Goal: Information Seeking & Learning: Learn about a topic

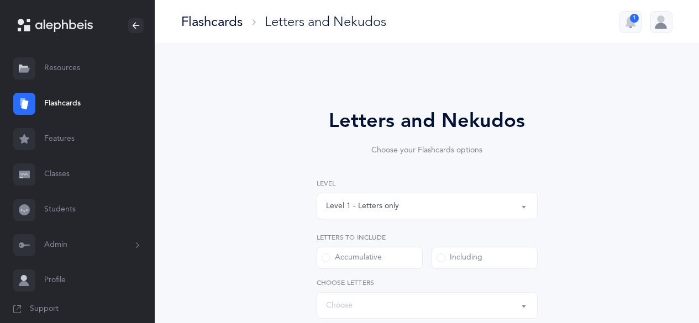
select select
select select "single"
select select "27"
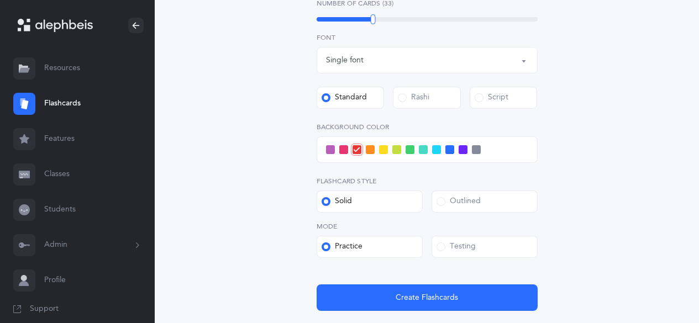
scroll to position [381, 0]
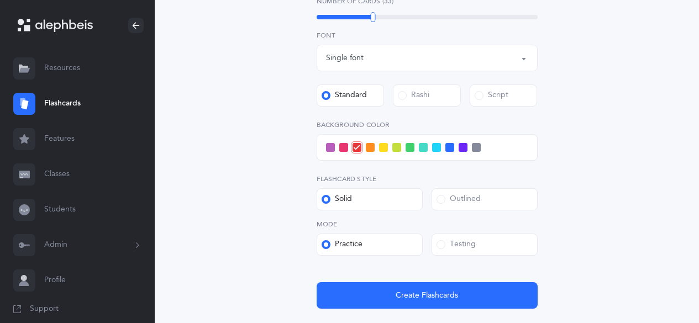
click at [476, 149] on span at bounding box center [476, 147] width 9 height 9
click at [0, 0] on input "checkbox" at bounding box center [0, 0] width 0 height 0
click at [394, 149] on span at bounding box center [396, 147] width 9 height 9
click at [0, 0] on input "checkbox" at bounding box center [0, 0] width 0 height 0
click at [459, 202] on div "Outlined" at bounding box center [458, 199] width 44 height 11
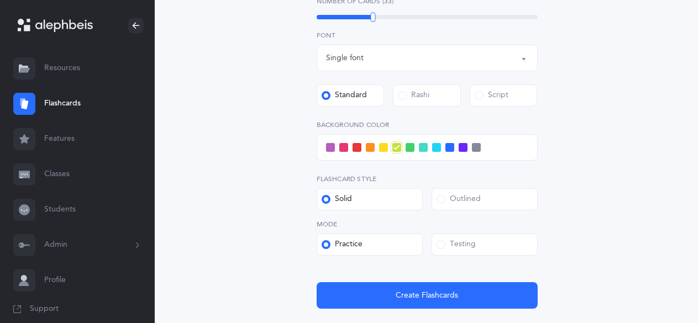
click at [0, 0] on input "Outlined" at bounding box center [0, 0] width 0 height 0
click at [470, 248] on div "Testing" at bounding box center [455, 244] width 39 height 11
click at [0, 0] on input "Testing" at bounding box center [0, 0] width 0 height 0
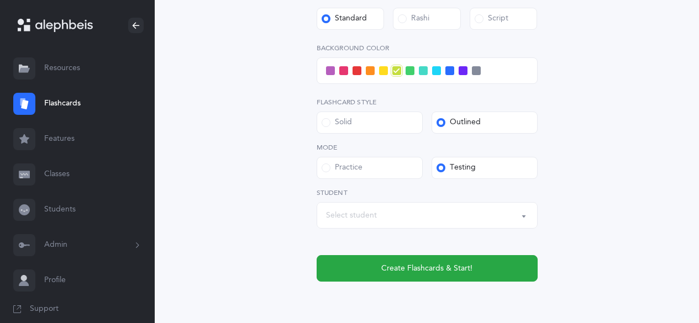
scroll to position [472, 0]
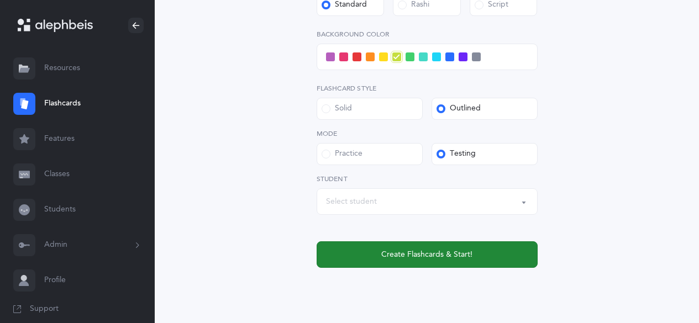
click at [457, 258] on span "Create Flashcards & Start!" at bounding box center [426, 255] width 91 height 12
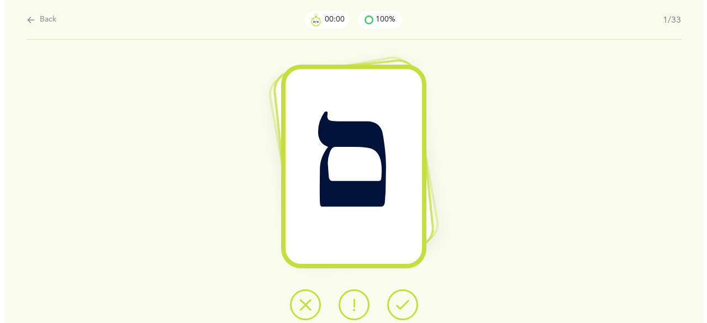
scroll to position [0, 0]
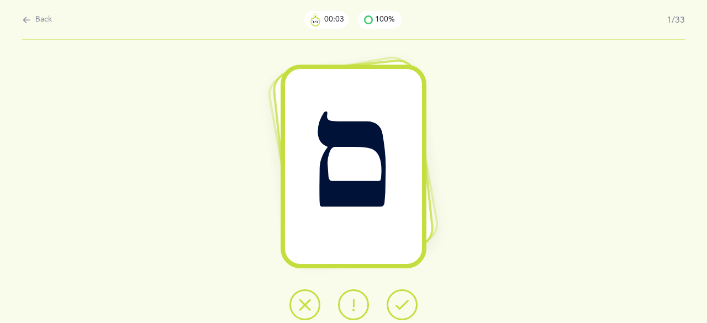
click at [393, 302] on button at bounding box center [402, 305] width 31 height 31
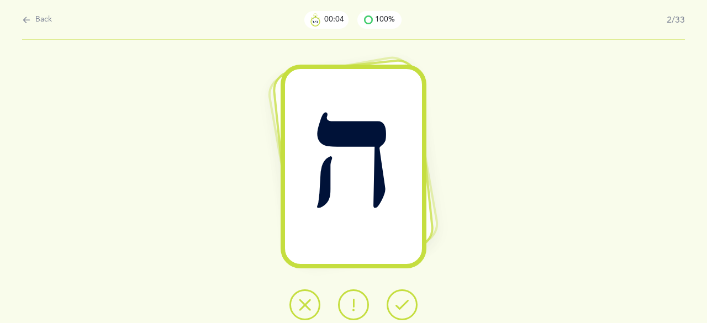
click at [397, 307] on icon at bounding box center [402, 304] width 13 height 13
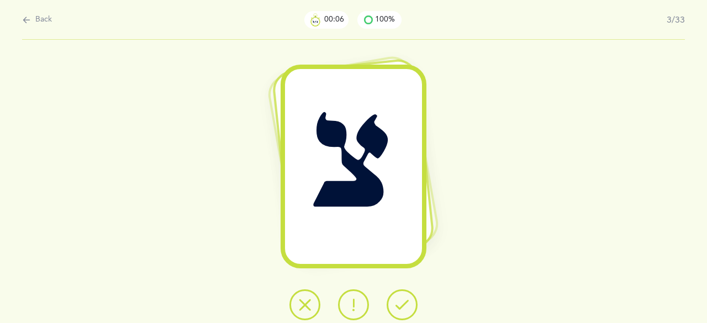
click at [398, 306] on icon at bounding box center [402, 304] width 13 height 13
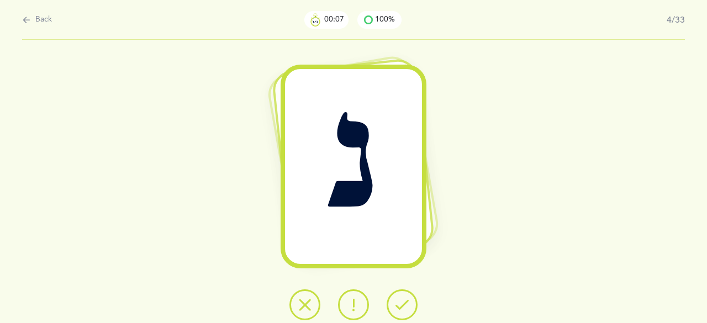
click at [398, 306] on icon at bounding box center [402, 304] width 13 height 13
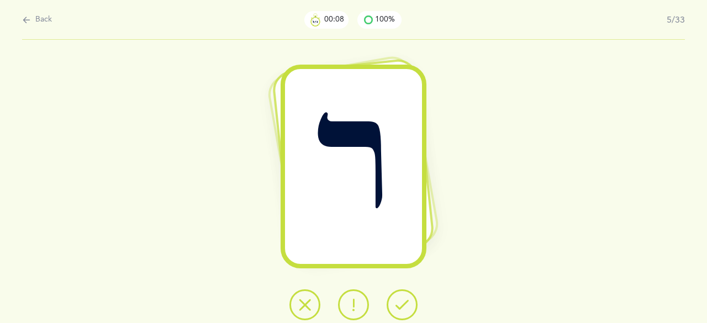
click at [398, 303] on icon at bounding box center [402, 304] width 13 height 13
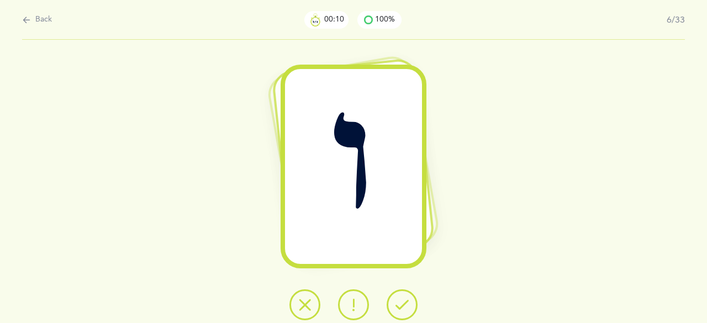
click at [355, 281] on div "ו" at bounding box center [353, 181] width 707 height 283
click at [399, 305] on icon at bounding box center [402, 304] width 13 height 13
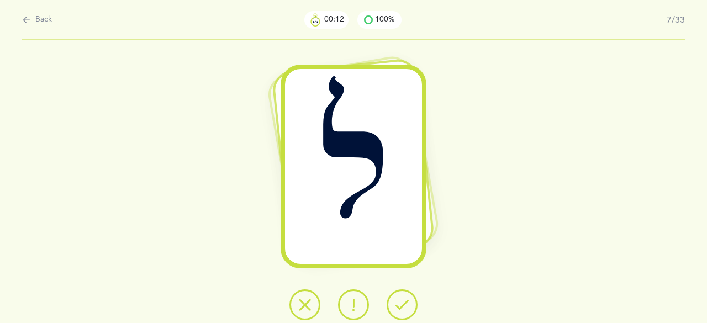
click at [397, 306] on icon at bounding box center [402, 304] width 13 height 13
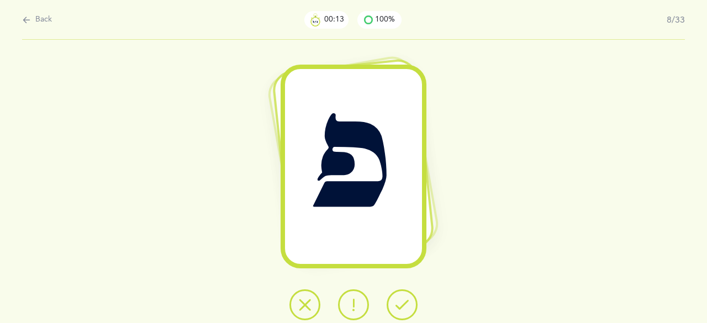
click at [397, 306] on icon at bounding box center [402, 304] width 13 height 13
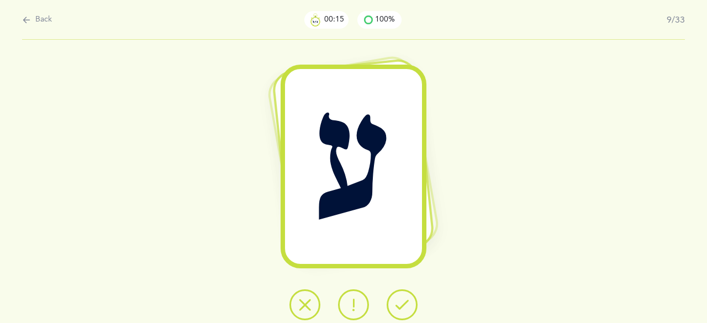
click at [397, 305] on icon at bounding box center [402, 304] width 13 height 13
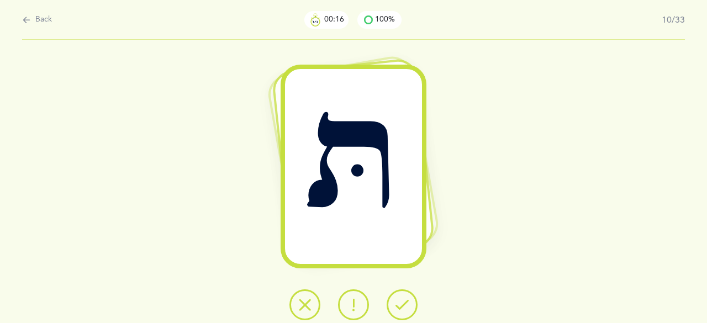
click at [398, 305] on icon at bounding box center [402, 304] width 13 height 13
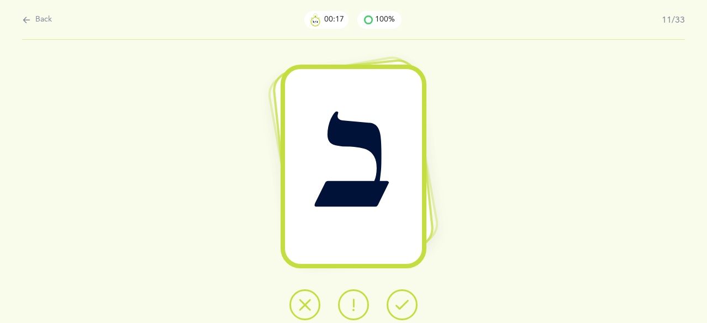
click at [398, 306] on icon at bounding box center [402, 304] width 13 height 13
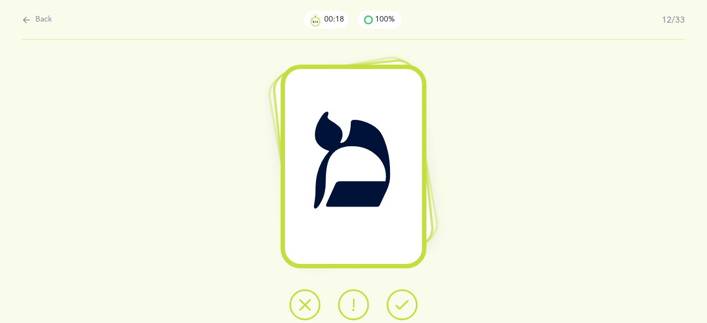
click at [399, 307] on icon at bounding box center [402, 304] width 13 height 13
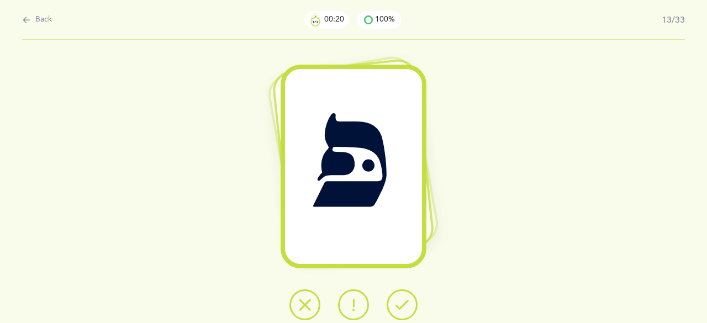
click at [398, 306] on icon at bounding box center [402, 304] width 13 height 13
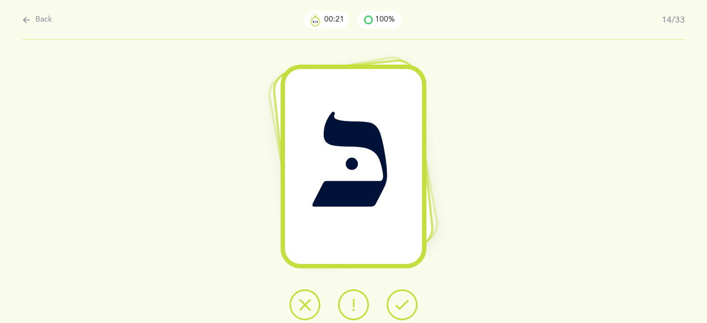
click at [399, 308] on icon at bounding box center [402, 304] width 13 height 13
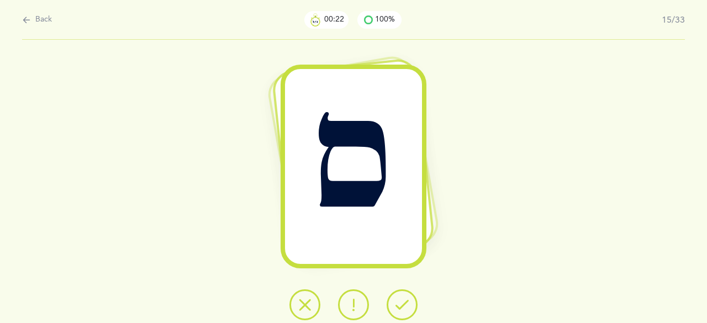
click at [399, 305] on icon at bounding box center [402, 304] width 13 height 13
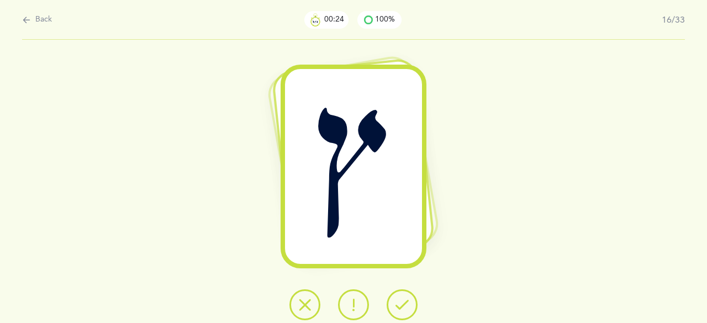
click at [400, 307] on icon at bounding box center [402, 304] width 13 height 13
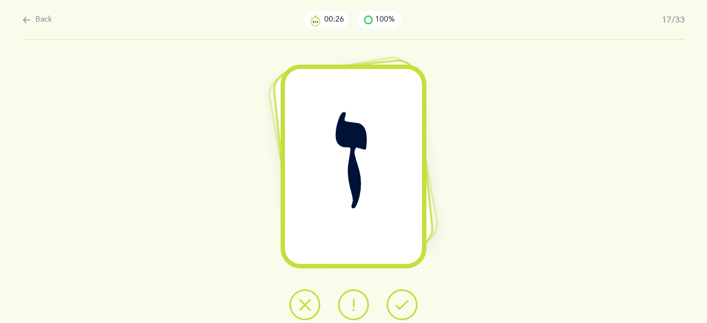
click at [399, 309] on icon at bounding box center [402, 304] width 13 height 13
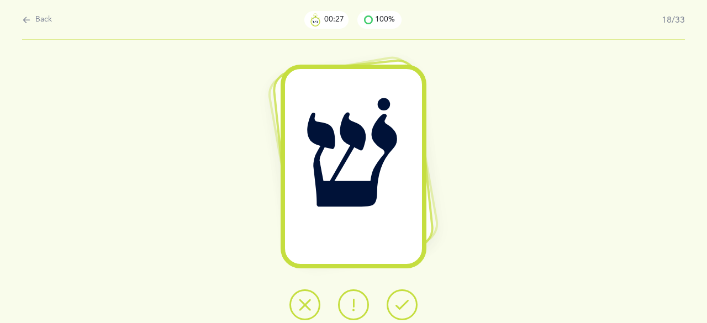
click at [398, 306] on icon at bounding box center [402, 304] width 13 height 13
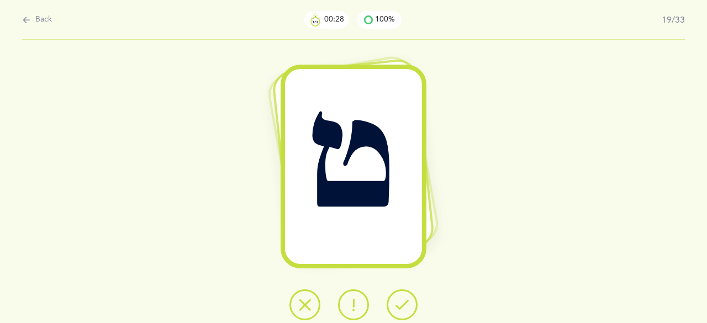
click at [398, 305] on icon at bounding box center [402, 304] width 13 height 13
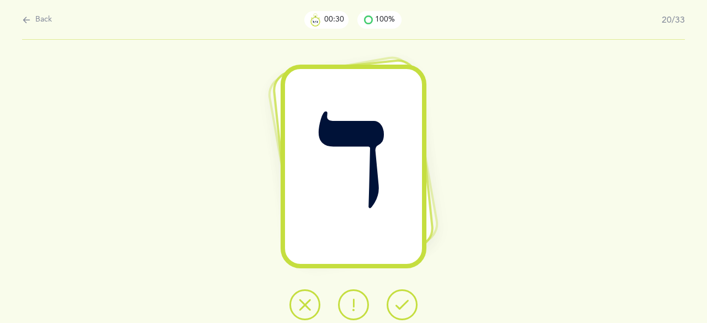
click at [398, 309] on icon at bounding box center [402, 304] width 13 height 13
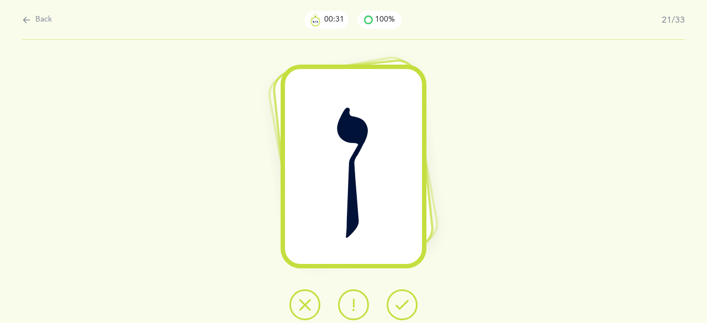
click at [398, 306] on icon at bounding box center [402, 304] width 13 height 13
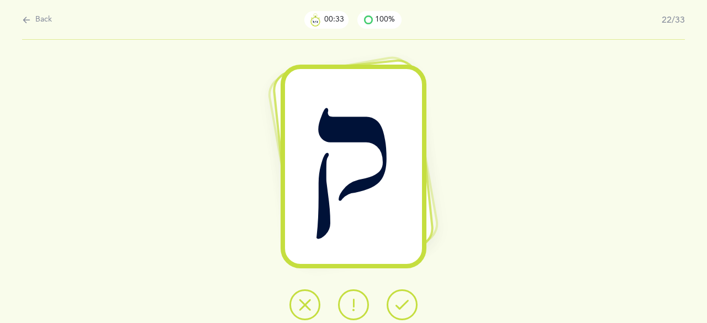
click at [398, 308] on icon at bounding box center [402, 304] width 13 height 13
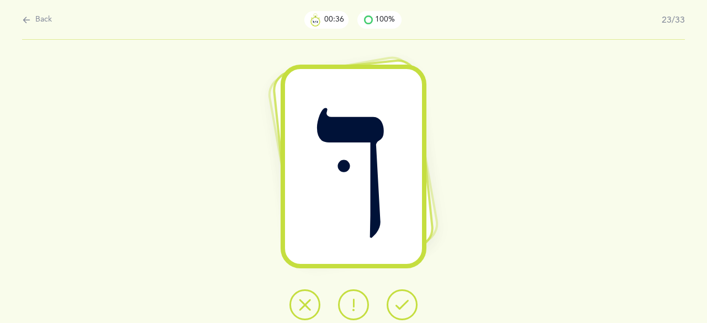
click at [399, 306] on icon at bounding box center [402, 304] width 13 height 13
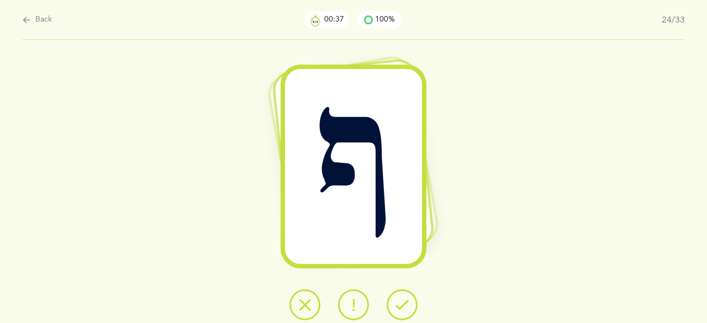
click at [397, 304] on icon at bounding box center [402, 304] width 13 height 13
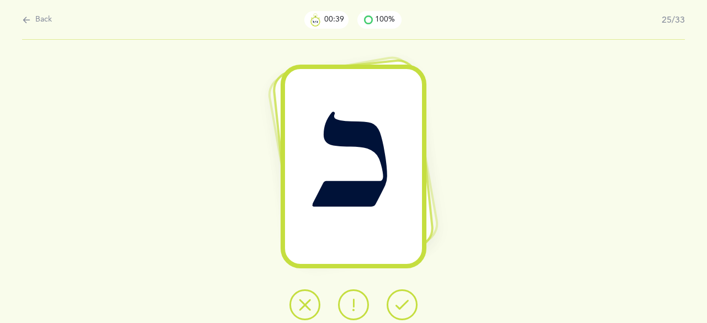
click at [398, 307] on icon at bounding box center [402, 304] width 13 height 13
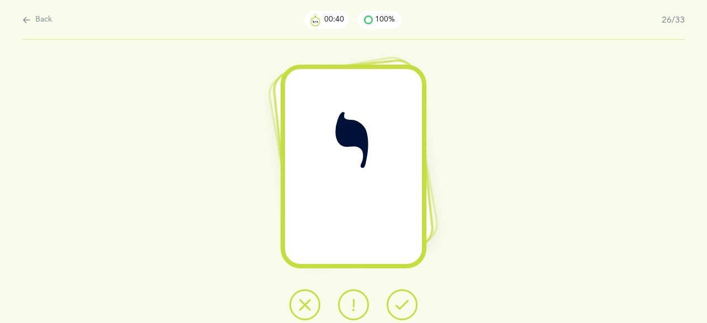
click at [399, 307] on icon at bounding box center [402, 304] width 13 height 13
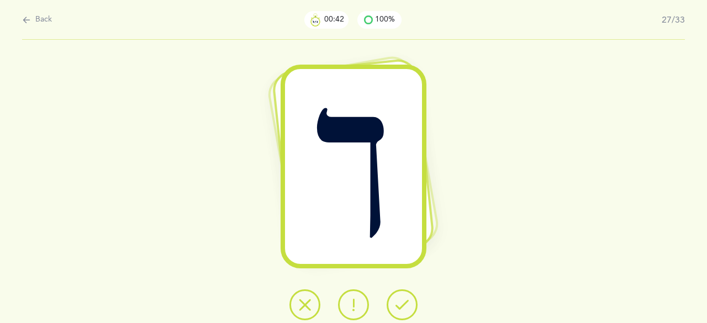
click at [399, 308] on icon at bounding box center [402, 304] width 13 height 13
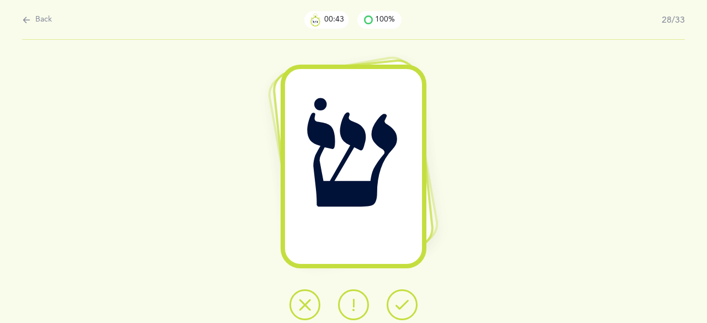
click at [397, 307] on icon at bounding box center [402, 304] width 13 height 13
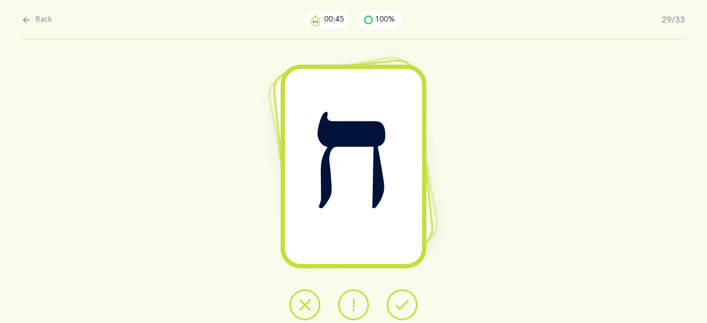
click at [401, 307] on icon at bounding box center [402, 304] width 13 height 13
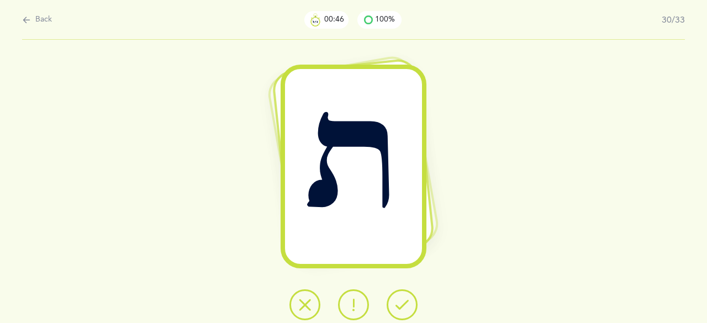
click at [398, 307] on icon at bounding box center [402, 304] width 13 height 13
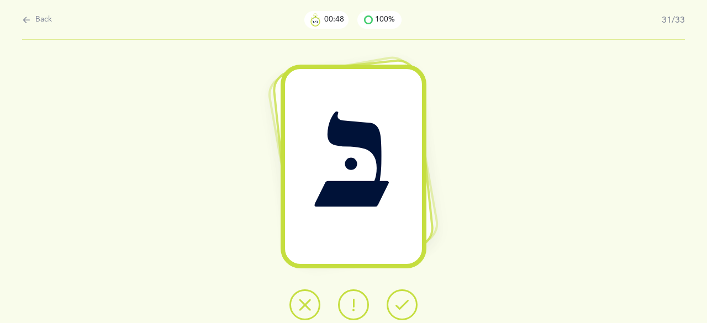
click at [399, 307] on icon at bounding box center [402, 304] width 13 height 13
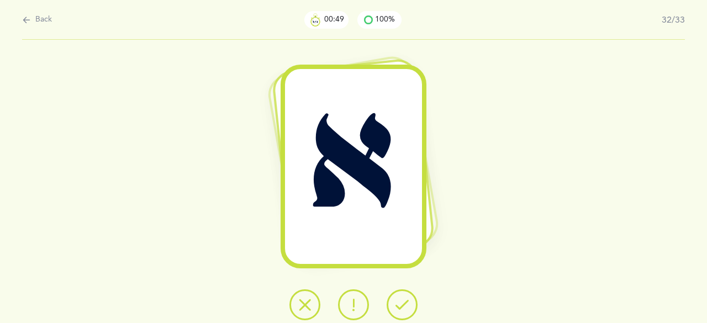
click at [399, 304] on icon at bounding box center [402, 304] width 13 height 13
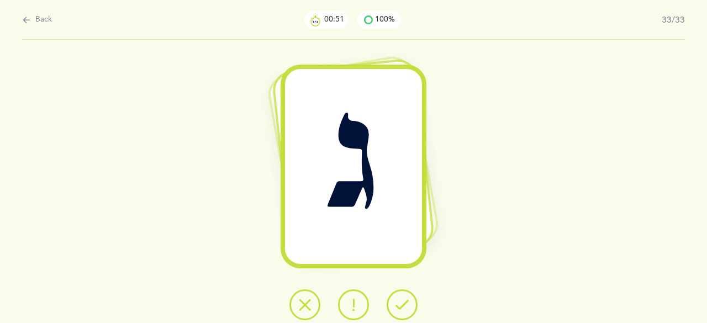
click at [398, 309] on icon at bounding box center [402, 304] width 13 height 13
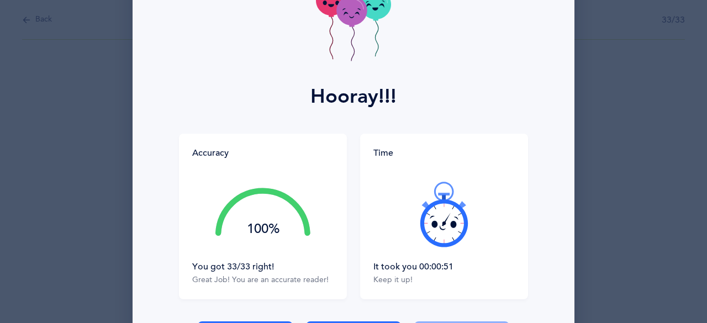
scroll to position [84, 0]
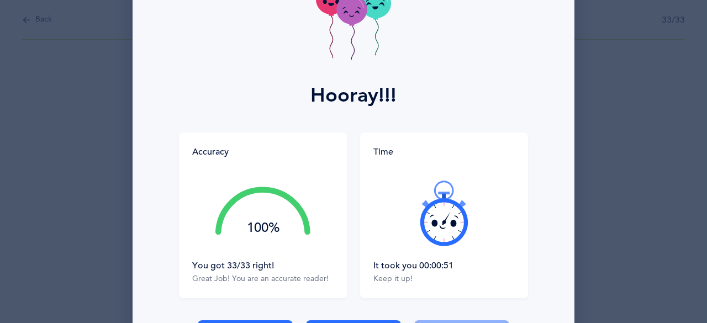
click at [435, 238] on icon at bounding box center [444, 213] width 66 height 66
click at [433, 238] on icon at bounding box center [444, 213] width 66 height 66
click at [433, 239] on icon at bounding box center [434, 238] width 3 height 5
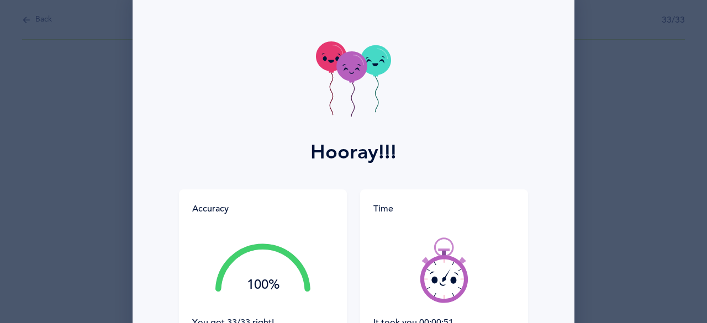
scroll to position [26, 0]
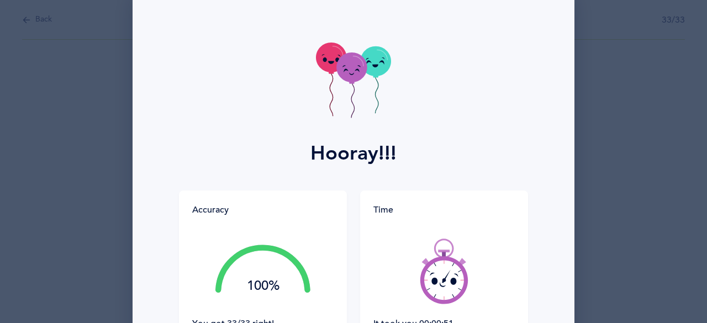
click at [348, 75] on icon at bounding box center [351, 68] width 30 height 30
click at [343, 76] on icon at bounding box center [351, 70] width 30 height 30
click at [344, 71] on icon at bounding box center [346, 73] width 4 height 4
click at [344, 78] on icon at bounding box center [351, 68] width 30 height 30
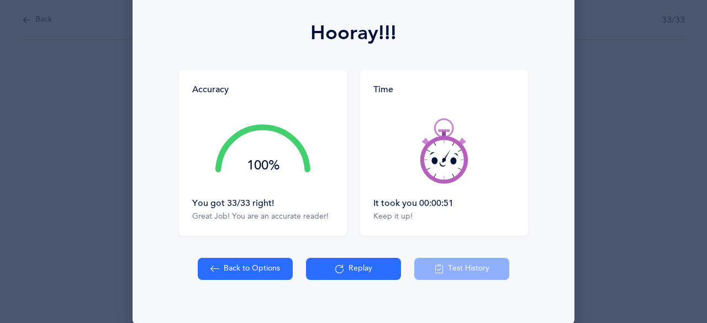
scroll to position [159, 0]
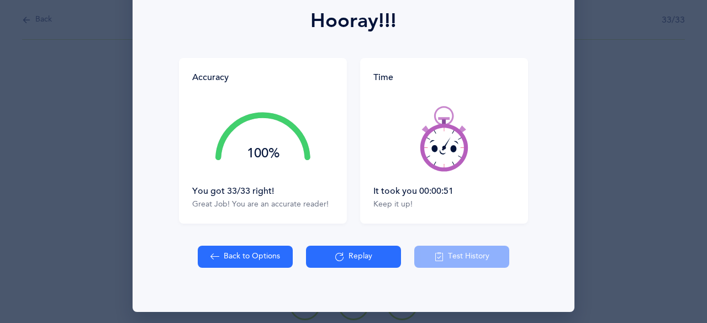
click at [451, 171] on icon at bounding box center [444, 139] width 66 height 66
click at [451, 171] on div at bounding box center [443, 138] width 141 height 93
click at [446, 170] on div at bounding box center [443, 138] width 141 height 93
click at [444, 167] on icon at bounding box center [444, 148] width 48 height 48
click at [447, 170] on div at bounding box center [443, 138] width 141 height 93
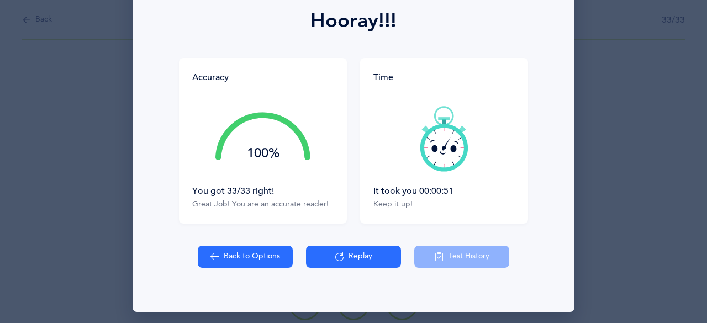
click at [446, 168] on div at bounding box center [443, 138] width 141 height 93
click at [446, 170] on div at bounding box center [443, 138] width 141 height 93
click at [335, 257] on icon at bounding box center [339, 257] width 9 height 12
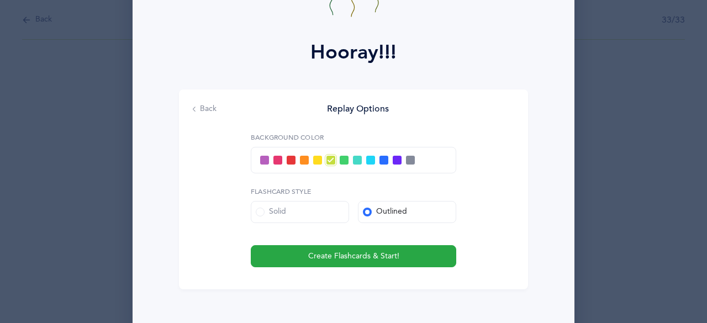
scroll to position [127, 0]
click at [353, 161] on span at bounding box center [357, 160] width 9 height 9
click at [0, 0] on input "checkbox" at bounding box center [0, 0] width 0 height 0
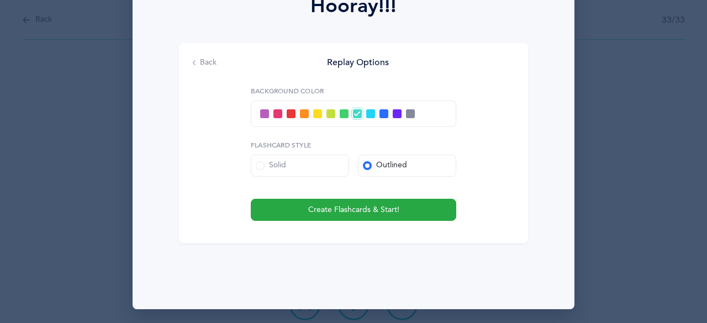
scroll to position [175, 0]
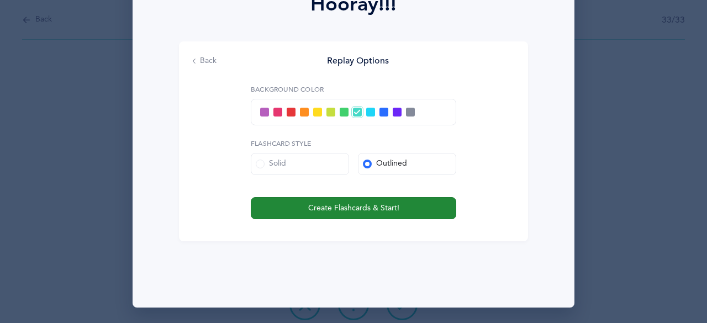
click at [267, 212] on button "Create Flashcards & Start!" at bounding box center [354, 208] width 206 height 22
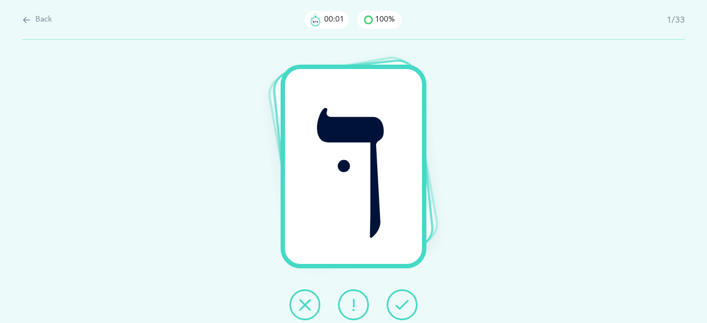
click at [399, 308] on icon at bounding box center [402, 304] width 13 height 13
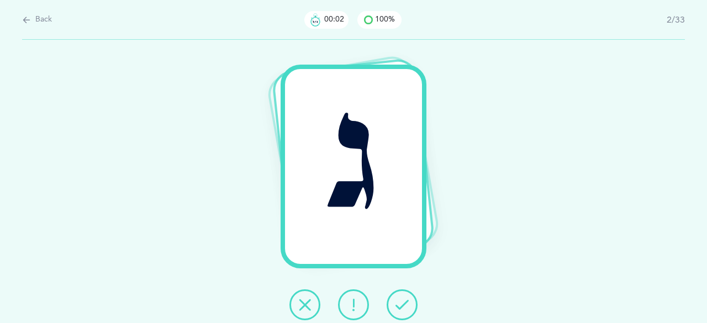
click at [399, 305] on icon at bounding box center [402, 304] width 13 height 13
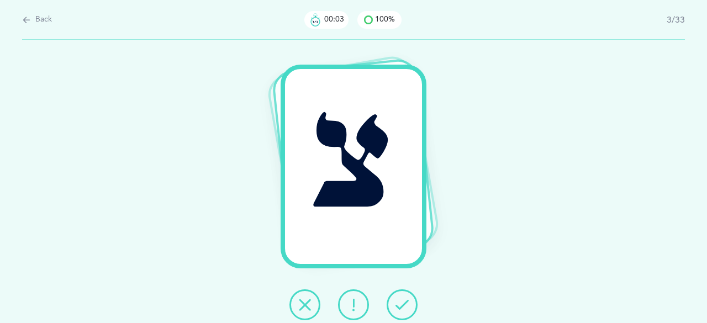
click at [397, 303] on icon at bounding box center [402, 304] width 13 height 13
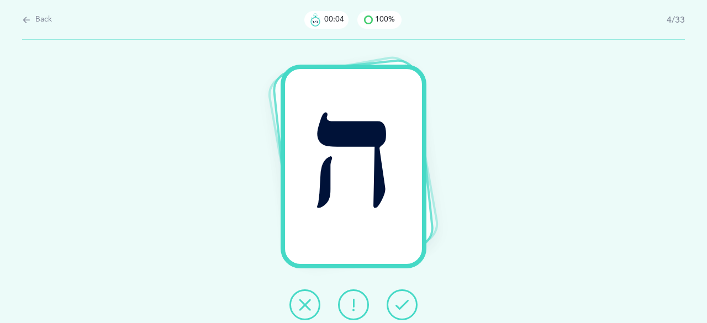
click at [398, 303] on icon at bounding box center [402, 304] width 13 height 13
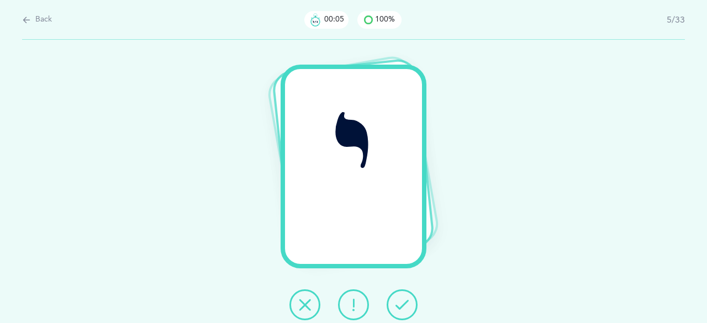
click at [399, 301] on icon at bounding box center [402, 304] width 13 height 13
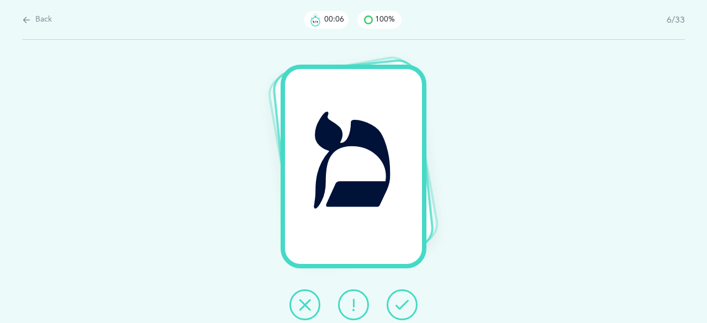
click at [399, 304] on icon at bounding box center [402, 304] width 13 height 13
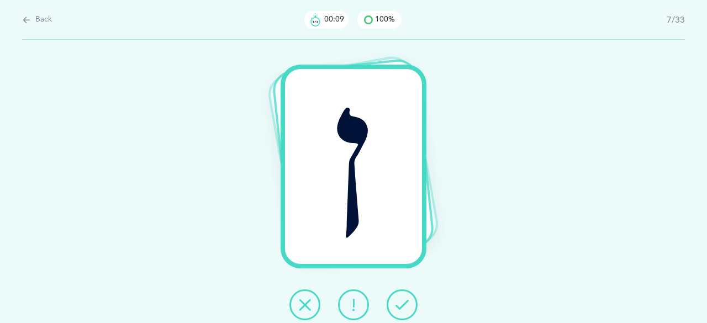
click at [397, 301] on icon at bounding box center [402, 304] width 13 height 13
click at [394, 309] on button at bounding box center [402, 305] width 31 height 31
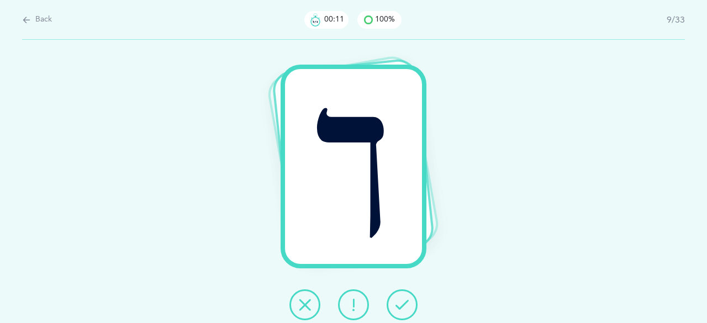
click at [397, 302] on icon at bounding box center [402, 304] width 13 height 13
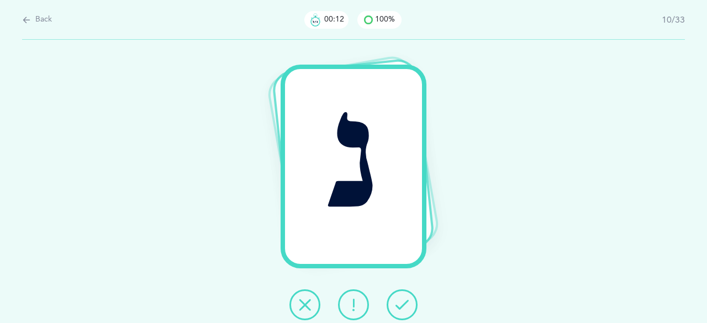
click at [396, 303] on icon at bounding box center [402, 304] width 13 height 13
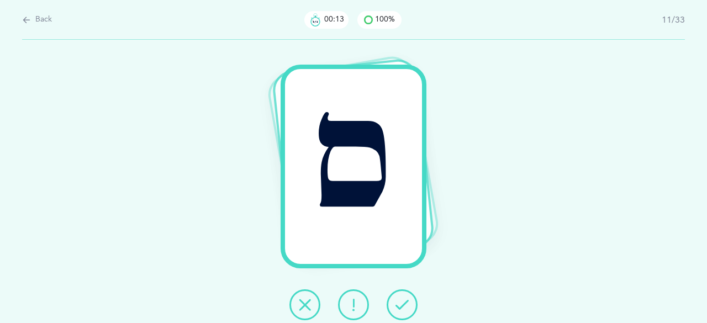
click at [400, 303] on icon at bounding box center [402, 304] width 13 height 13
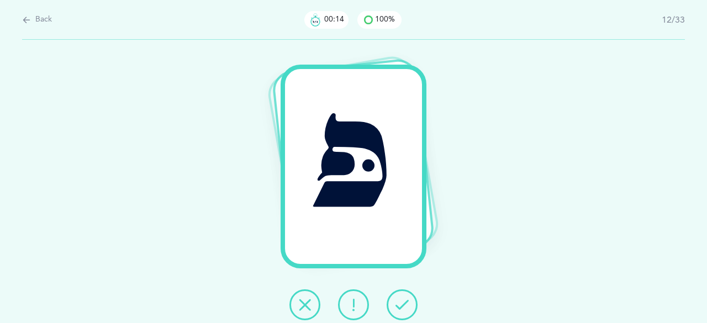
click at [398, 304] on icon at bounding box center [402, 304] width 13 height 13
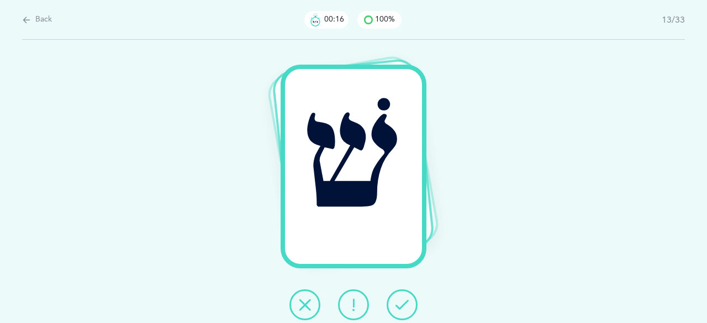
click at [398, 306] on icon at bounding box center [402, 304] width 13 height 13
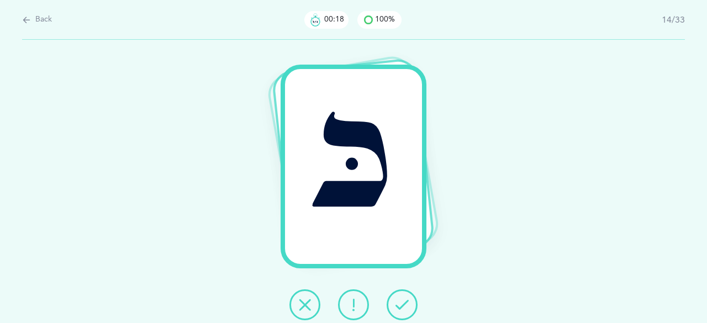
click at [397, 305] on icon at bounding box center [402, 304] width 13 height 13
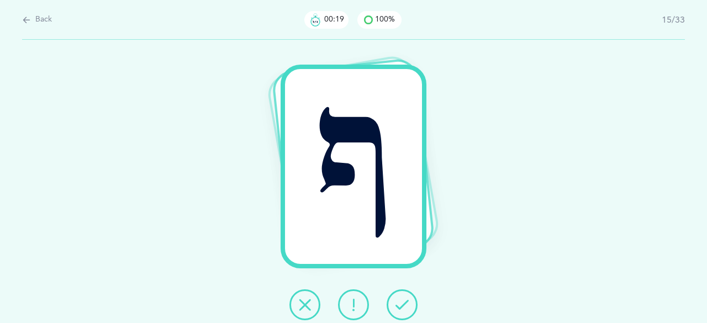
click at [397, 303] on icon at bounding box center [402, 304] width 13 height 13
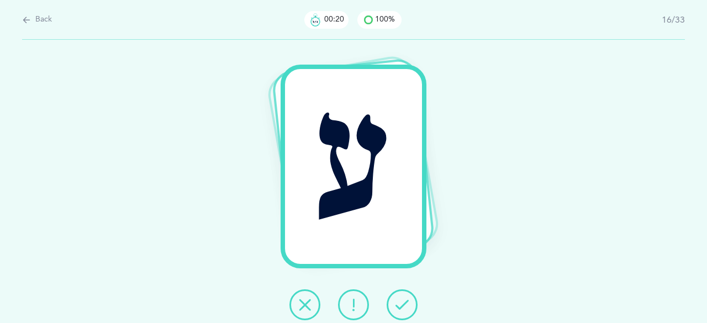
click at [400, 305] on icon at bounding box center [402, 304] width 13 height 13
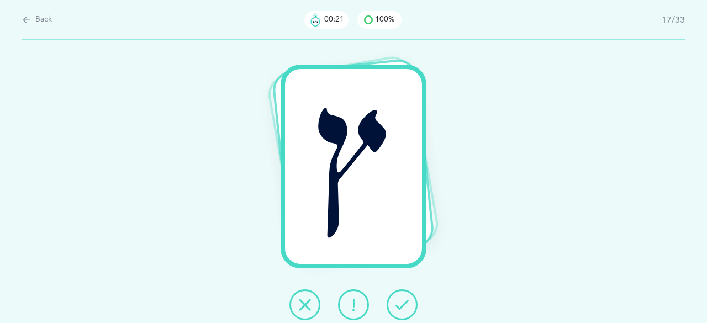
click at [399, 304] on icon at bounding box center [402, 304] width 13 height 13
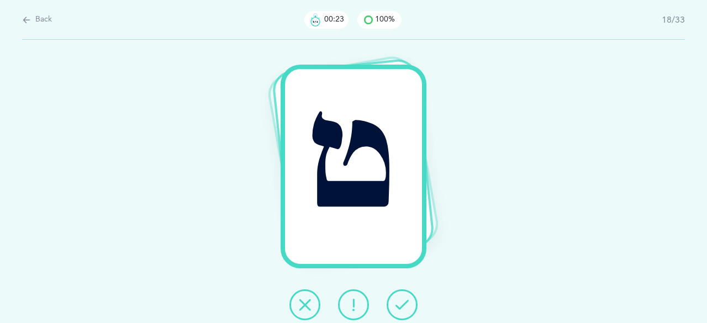
click at [400, 303] on icon at bounding box center [402, 304] width 13 height 13
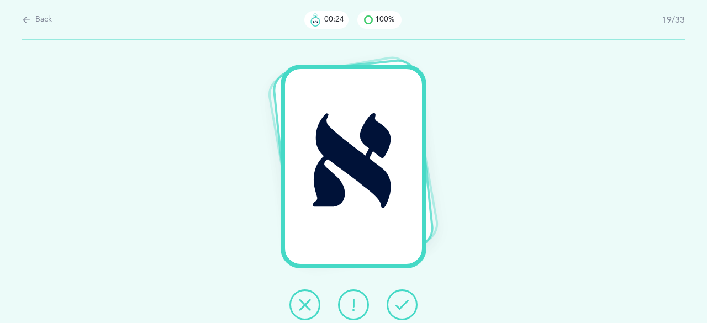
click at [398, 306] on icon at bounding box center [402, 304] width 13 height 13
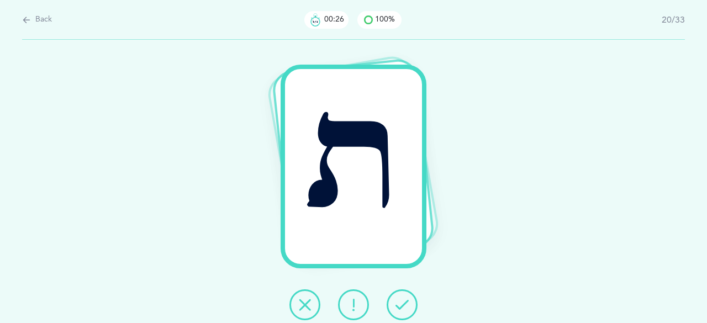
click at [398, 303] on icon at bounding box center [402, 304] width 13 height 13
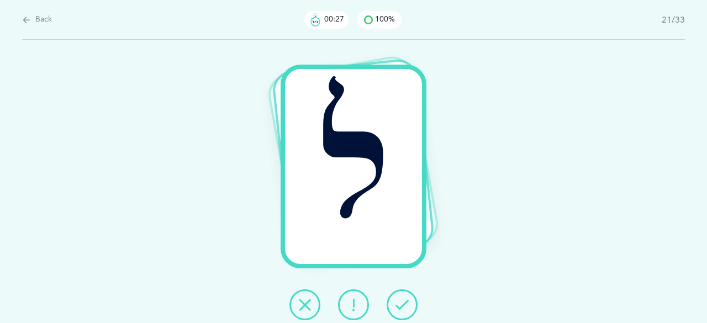
click at [400, 307] on icon at bounding box center [402, 304] width 13 height 13
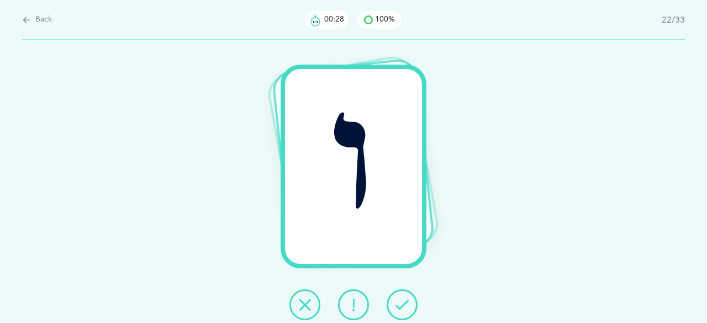
click at [397, 307] on icon at bounding box center [402, 304] width 13 height 13
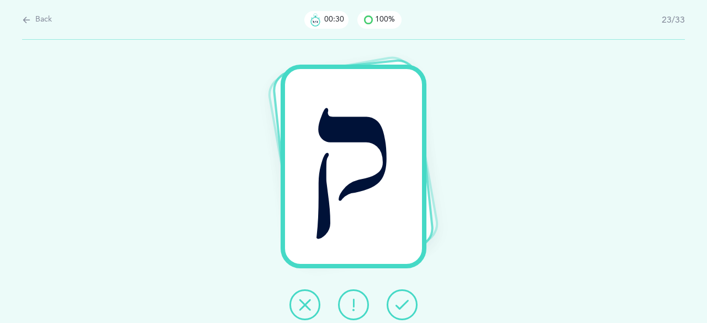
click at [400, 305] on icon at bounding box center [402, 304] width 13 height 13
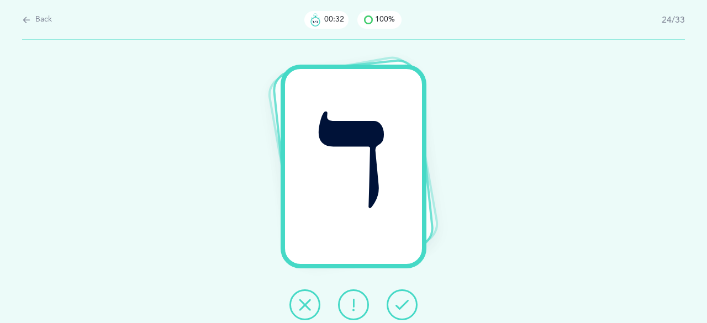
click at [399, 305] on icon at bounding box center [402, 304] width 13 height 13
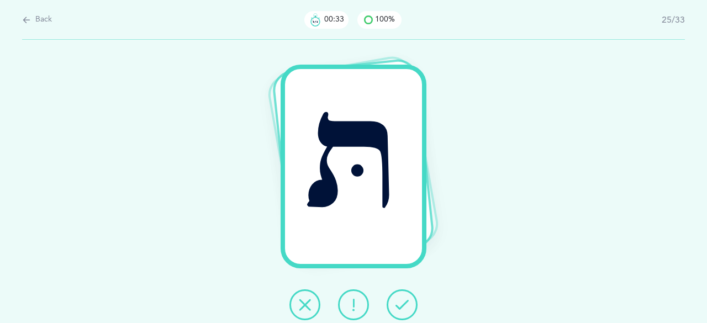
click at [398, 307] on icon at bounding box center [402, 304] width 13 height 13
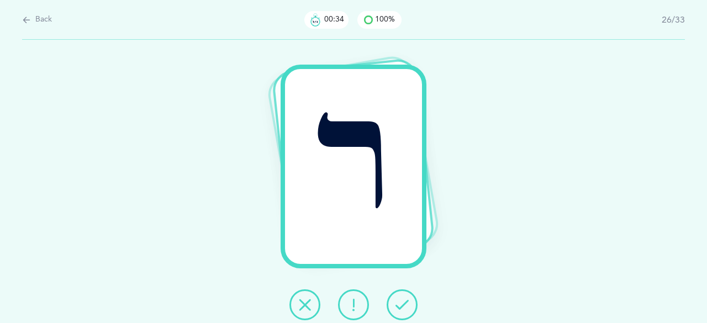
click at [397, 304] on icon at bounding box center [402, 304] width 13 height 13
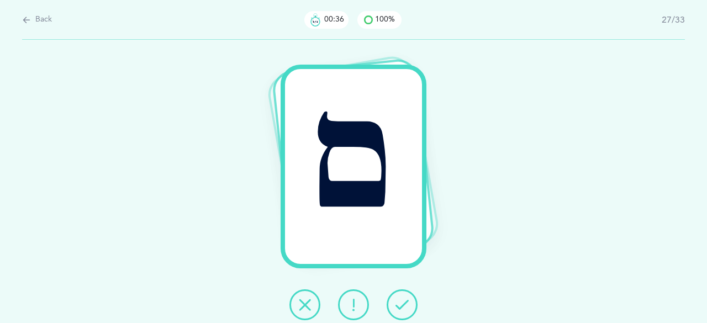
click at [398, 306] on icon at bounding box center [402, 304] width 13 height 13
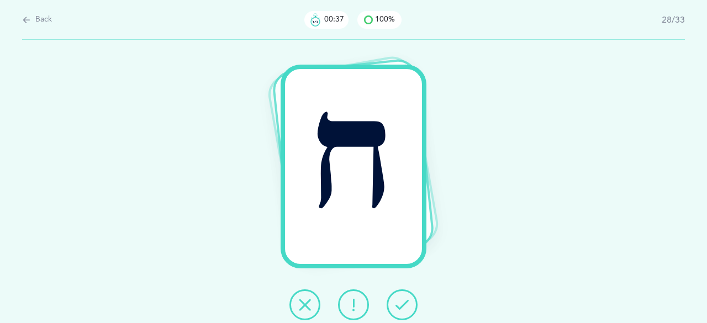
click at [400, 302] on icon at bounding box center [402, 304] width 13 height 13
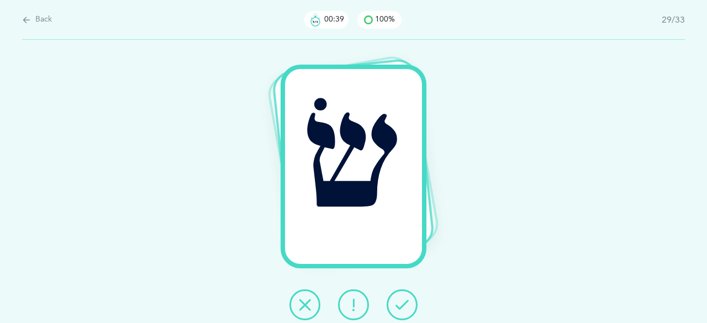
click at [397, 308] on icon at bounding box center [402, 304] width 13 height 13
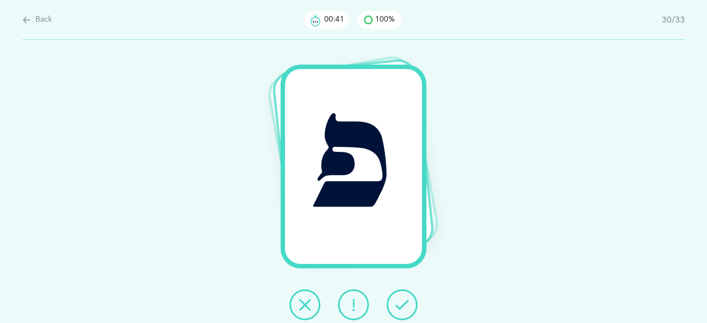
click at [398, 305] on icon at bounding box center [402, 304] width 13 height 13
click at [398, 306] on icon at bounding box center [402, 304] width 13 height 13
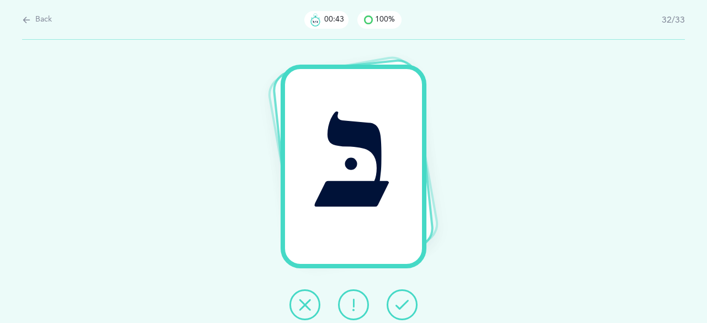
click at [398, 304] on icon at bounding box center [402, 304] width 13 height 13
click at [398, 305] on icon at bounding box center [402, 304] width 13 height 13
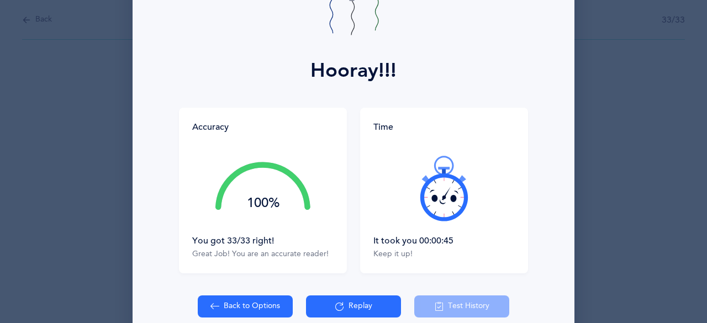
scroll to position [110, 0]
